Goal: Information Seeking & Learning: Check status

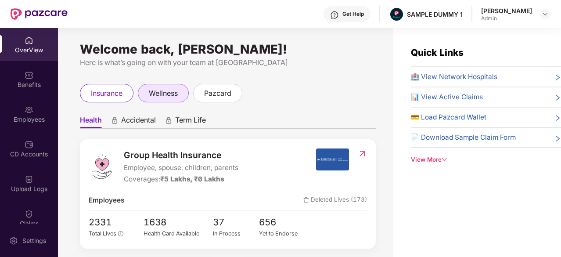
click at [164, 100] on div "wellness" at bounding box center [163, 93] width 51 height 18
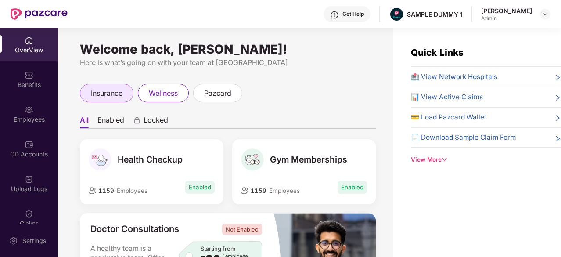
click at [104, 91] on span "insurance" at bounding box center [107, 93] width 32 height 11
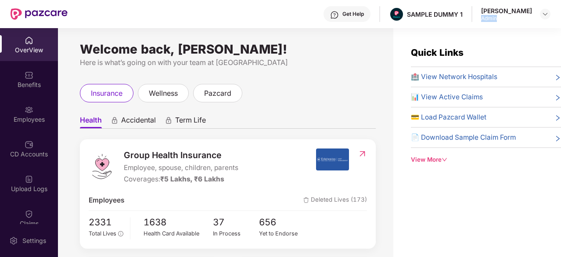
drag, startPoint x: 508, startPoint y: 17, endPoint x: 484, endPoint y: 17, distance: 23.7
click at [484, 17] on div "Get Help SAMPLE DUMMY 1 [PERSON_NAME] Admin" at bounding box center [309, 14] width 483 height 28
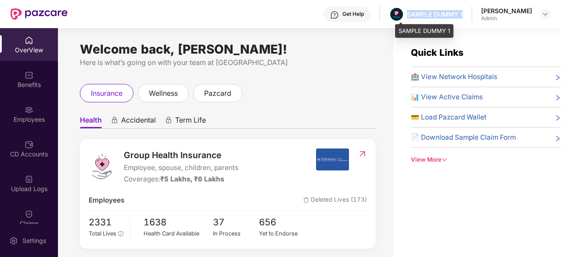
drag, startPoint x: 471, startPoint y: 14, endPoint x: 411, endPoint y: 16, distance: 59.7
click at [411, 16] on div "Get Help SAMPLE DUMMY 1 [PERSON_NAME] Admin" at bounding box center [309, 14] width 483 height 28
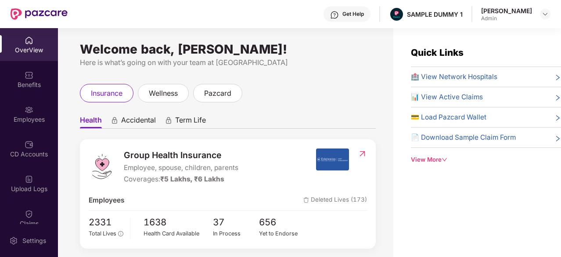
click at [346, 9] on div "Get Help" at bounding box center [346, 14] width 47 height 16
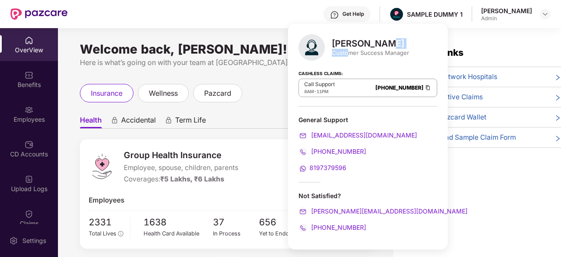
drag, startPoint x: 390, startPoint y: 48, endPoint x: 346, endPoint y: 57, distance: 44.8
click at [346, 57] on div "[PERSON_NAME] Customer Success Manager" at bounding box center [367, 47] width 139 height 26
drag, startPoint x: 347, startPoint y: 89, endPoint x: 394, endPoint y: 87, distance: 46.5
click at [394, 87] on div "Call Support 8AM - 11PM [PHONE_NUMBER]" at bounding box center [367, 88] width 139 height 18
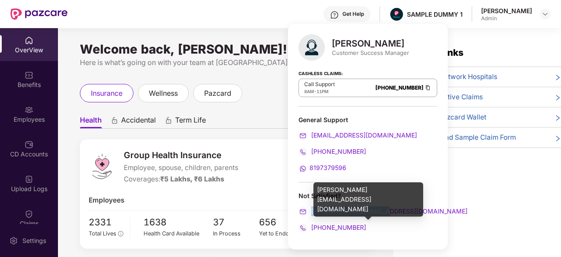
drag, startPoint x: 385, startPoint y: 204, endPoint x: 311, endPoint y: 208, distance: 73.8
click at [311, 208] on div "Not Satisfied? [PERSON_NAME][EMAIL_ADDRESS][DOMAIN_NAME] [PHONE_NUMBER]" at bounding box center [367, 211] width 139 height 41
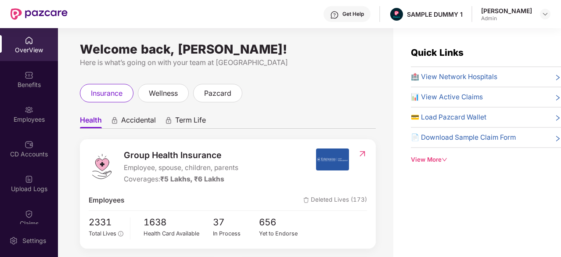
click at [264, 122] on ul "Health Accidental Term Life" at bounding box center [228, 120] width 296 height 18
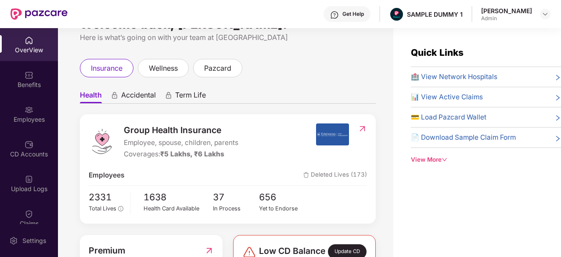
scroll to position [25, 0]
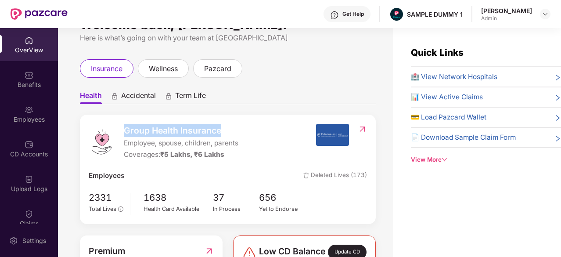
drag, startPoint x: 235, startPoint y: 133, endPoint x: 121, endPoint y: 125, distance: 114.8
click at [121, 125] on div "Group Health Insurance Employee, spouse, children, parents Coverages: ₹5 Lakhs,…" at bounding box center [202, 142] width 227 height 36
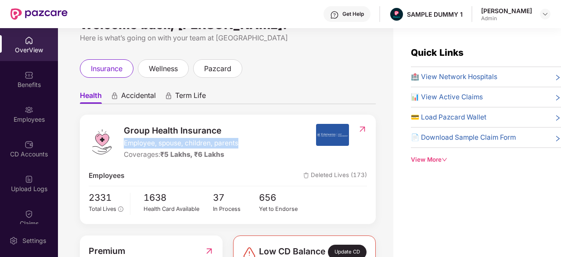
drag, startPoint x: 242, startPoint y: 141, endPoint x: 122, endPoint y: 141, distance: 120.2
click at [122, 141] on div "Group Health Insurance Employee, spouse, children, parents Coverages: ₹5 Lakhs,…" at bounding box center [202, 142] width 227 height 36
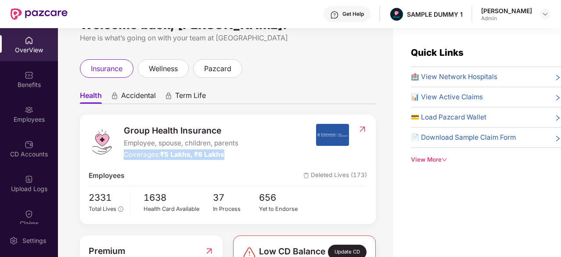
drag, startPoint x: 228, startPoint y: 152, endPoint x: 122, endPoint y: 151, distance: 106.2
click at [122, 151] on div "Group Health Insurance Employee, spouse, children, parents Coverages: ₹5 Lakhs,…" at bounding box center [202, 142] width 227 height 36
click at [242, 161] on div "Group Health Insurance Employee, spouse, children, parents Coverages: ₹5 Lakhs,…" at bounding box center [228, 168] width 296 height 109
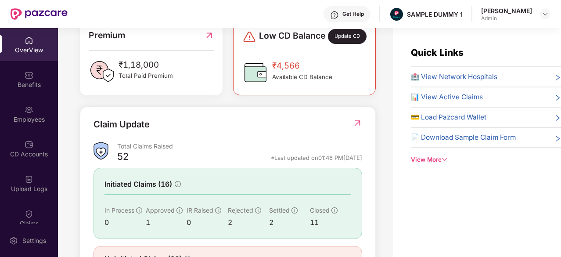
scroll to position [261, 0]
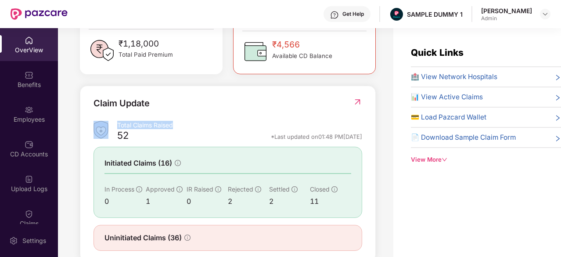
drag, startPoint x: 173, startPoint y: 129, endPoint x: 114, endPoint y: 131, distance: 58.4
click at [114, 131] on div "Total Claims Raised 52 *Last updated on 01:48 PM[DATE]" at bounding box center [227, 132] width 268 height 23
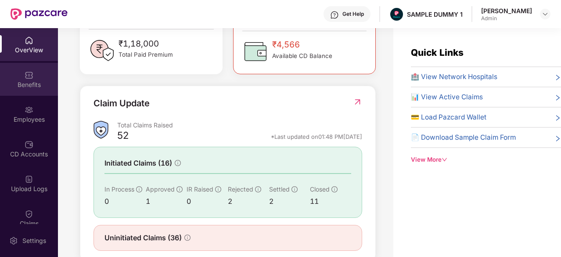
click at [33, 90] on div "Benefits" at bounding box center [29, 79] width 58 height 33
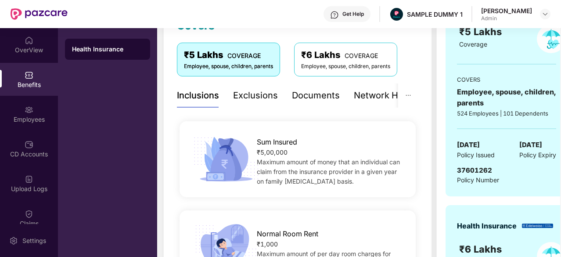
scroll to position [61, 0]
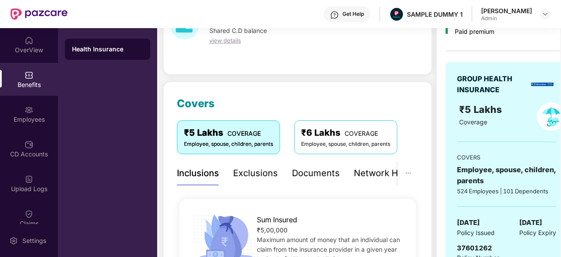
click at [251, 168] on div "Exclusions" at bounding box center [255, 173] width 45 height 14
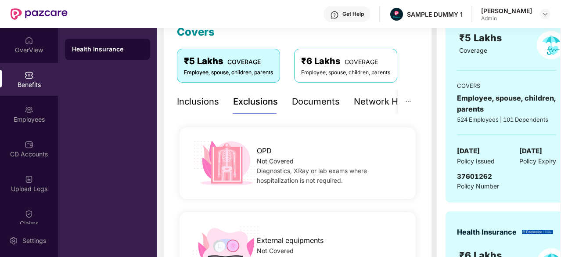
scroll to position [95, 0]
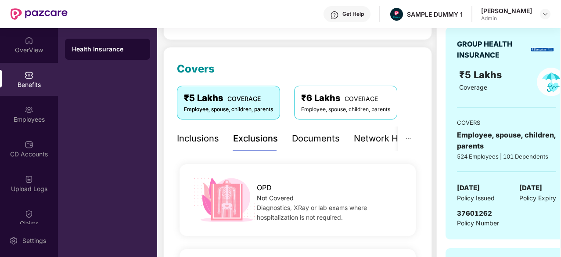
click at [318, 137] on div "Documents" at bounding box center [316, 139] width 48 height 14
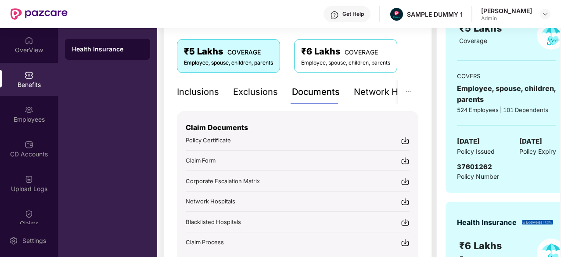
scroll to position [152, 0]
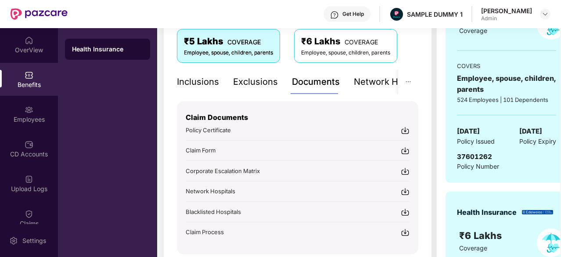
click at [405, 131] on img at bounding box center [405, 130] width 9 height 9
click at [382, 82] on div "Network Hospitals" at bounding box center [362, 82] width 77 height 14
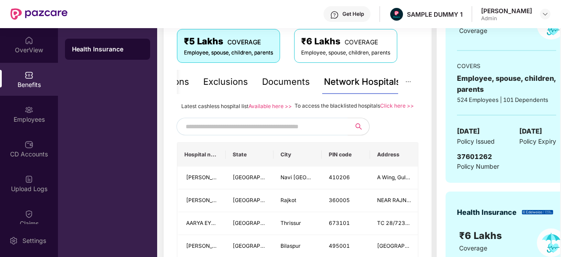
click at [240, 133] on input "text" at bounding box center [261, 126] width 150 height 13
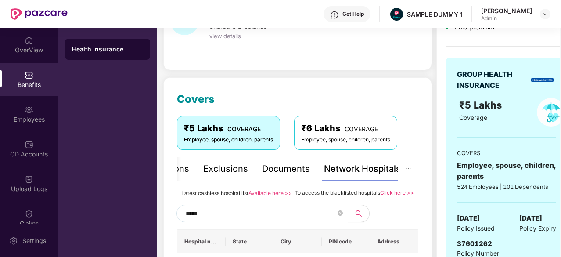
scroll to position [43, 0]
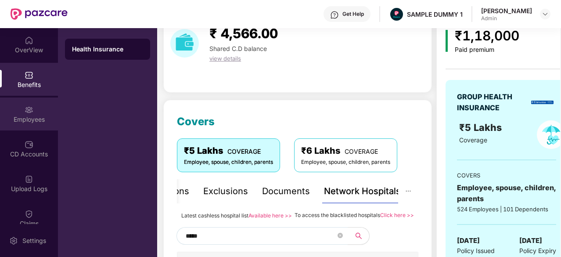
type input "*****"
click at [26, 119] on div "Employees" at bounding box center [29, 119] width 58 height 9
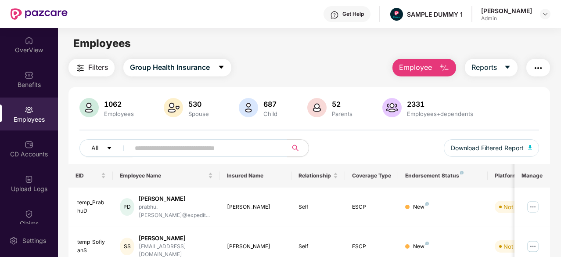
click at [423, 68] on span "Employee" at bounding box center [415, 67] width 33 height 11
click at [490, 68] on span "Reports" at bounding box center [483, 67] width 25 height 11
click at [541, 68] on img "button" at bounding box center [538, 68] width 11 height 11
click at [25, 143] on img at bounding box center [29, 144] width 9 height 9
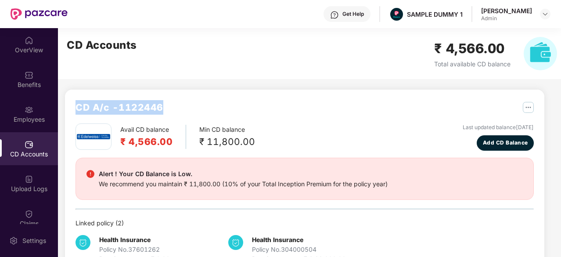
drag, startPoint x: 173, startPoint y: 111, endPoint x: 64, endPoint y: 99, distance: 109.5
click at [64, 99] on div "CD A/c - 1122446 Avail CD balance ₹ 4,566.00 Min CD balance ₹ 11,800.00 Last up…" at bounding box center [301, 156] width 486 height 257
click at [505, 139] on span "Add CD Balance" at bounding box center [505, 143] width 45 height 8
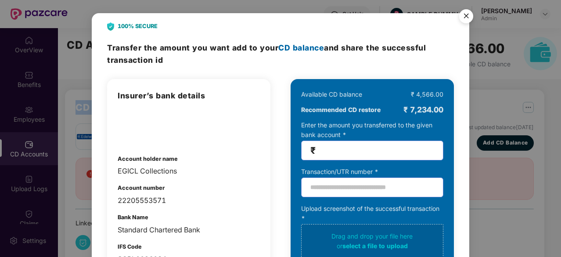
scroll to position [26, 0]
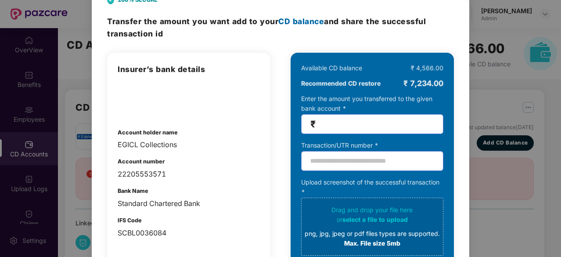
click at [370, 118] on span "₹" at bounding box center [372, 124] width 142 height 20
click at [339, 148] on div "Transaction/UTR number *" at bounding box center [372, 145] width 142 height 10
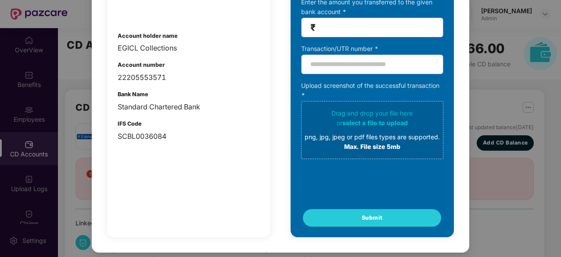
scroll to position [0, 0]
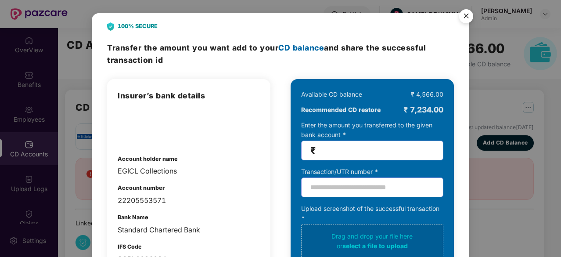
click at [463, 13] on img "Close" at bounding box center [466, 17] width 25 height 25
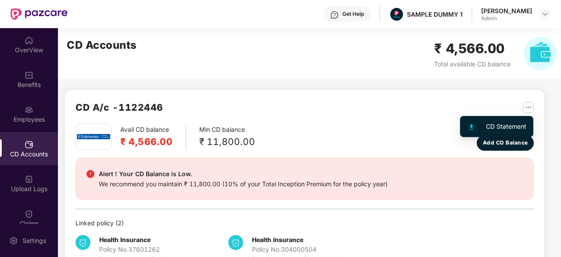
click at [525, 106] on img "button" at bounding box center [527, 107] width 11 height 11
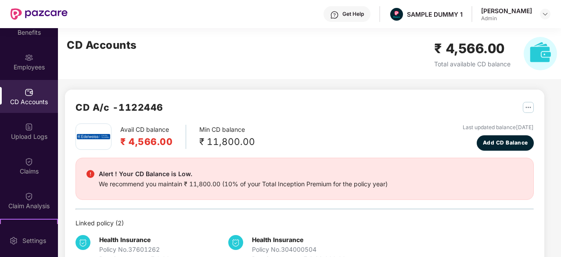
scroll to position [53, 0]
click at [33, 172] on div "Claims" at bounding box center [29, 170] width 58 height 9
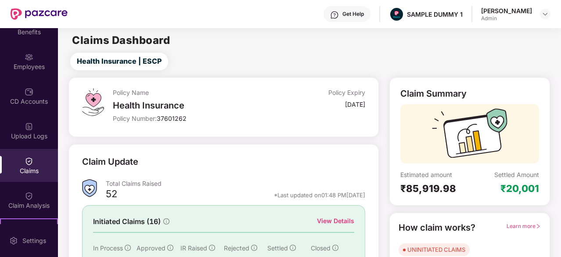
scroll to position [83, 0]
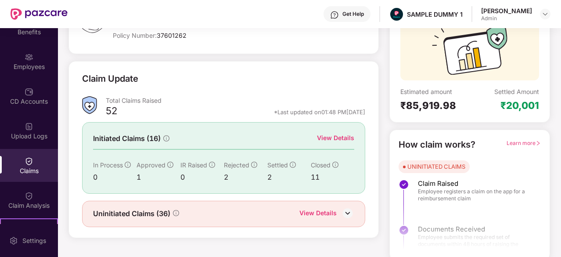
click at [344, 138] on div "View Details" at bounding box center [335, 138] width 37 height 10
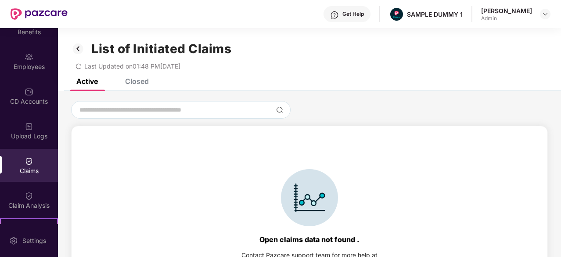
click at [143, 80] on div "Closed" at bounding box center [137, 81] width 24 height 9
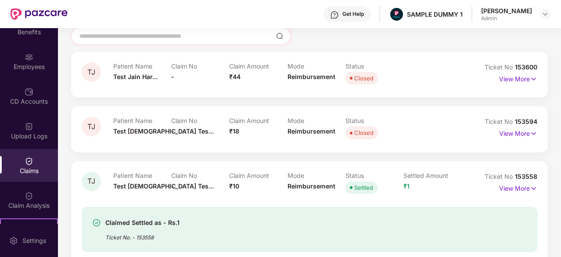
scroll to position [73, 0]
click at [510, 81] on p "View More" at bounding box center [518, 78] width 38 height 12
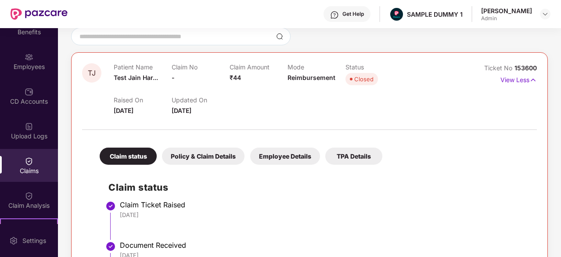
scroll to position [142, 0]
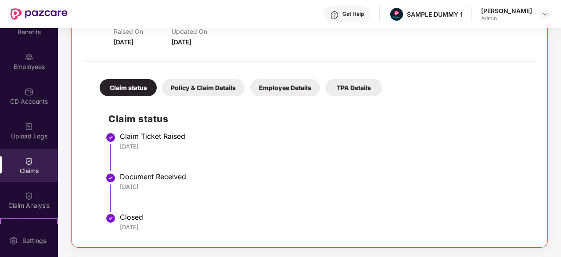
click at [220, 82] on div "Policy & Claim Details" at bounding box center [203, 87] width 82 height 17
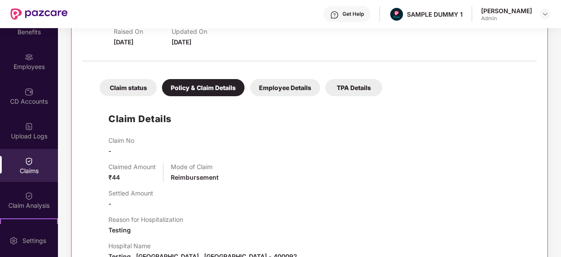
scroll to position [186, 0]
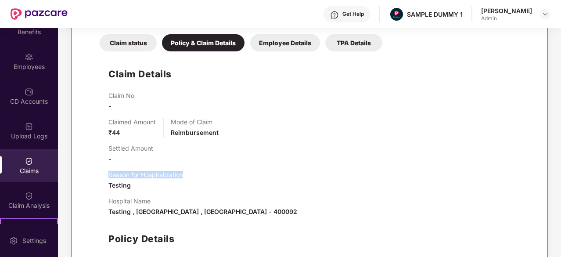
drag, startPoint x: 190, startPoint y: 177, endPoint x: 104, endPoint y: 174, distance: 86.0
click at [104, 174] on div "Claim Details Claim No - Claimed Amount ₹44 Mode of Claim Reimbursement Settled…" at bounding box center [309, 182] width 437 height 253
drag, startPoint x: 159, startPoint y: 202, endPoint x: 106, endPoint y: 200, distance: 53.1
click at [106, 200] on div "Claim Details Claim No - Claimed Amount ₹44 Mode of Claim Reimbursement Settled…" at bounding box center [309, 182] width 437 height 253
click at [270, 49] on div "Employee Details" at bounding box center [285, 42] width 70 height 17
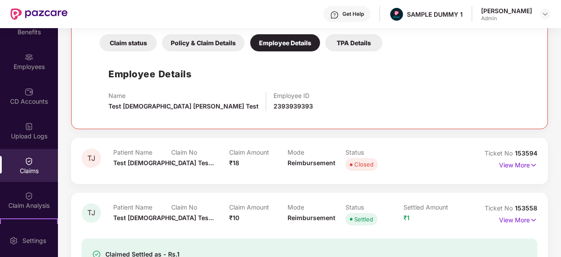
click at [356, 46] on div "TPA Details" at bounding box center [353, 42] width 57 height 17
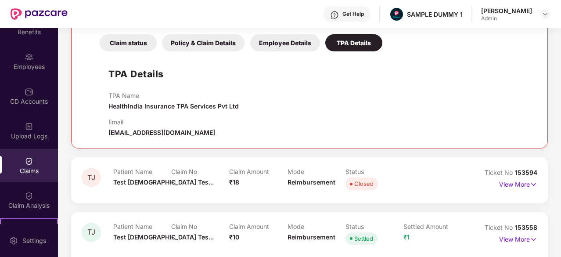
scroll to position [0, 0]
